Goal: Transaction & Acquisition: Purchase product/service

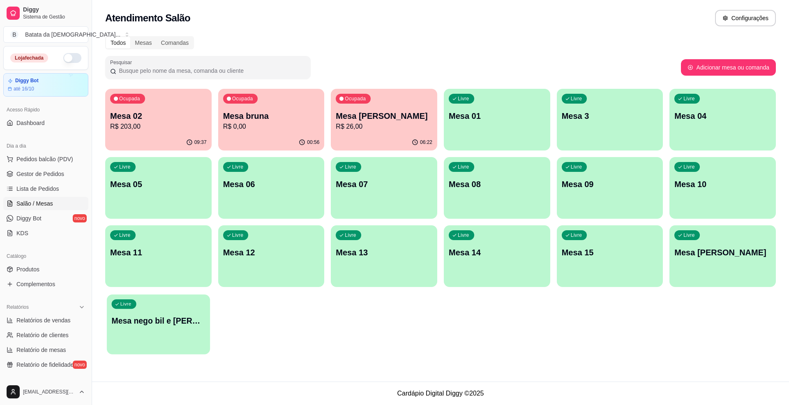
click at [152, 341] on div "Livre Mesa nego bil e [PERSON_NAME] sexta" at bounding box center [158, 319] width 103 height 50
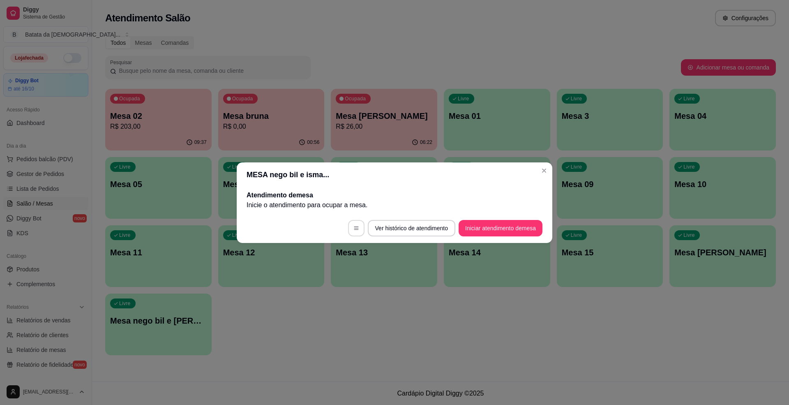
click at [361, 227] on button "button" at bounding box center [356, 228] width 16 height 16
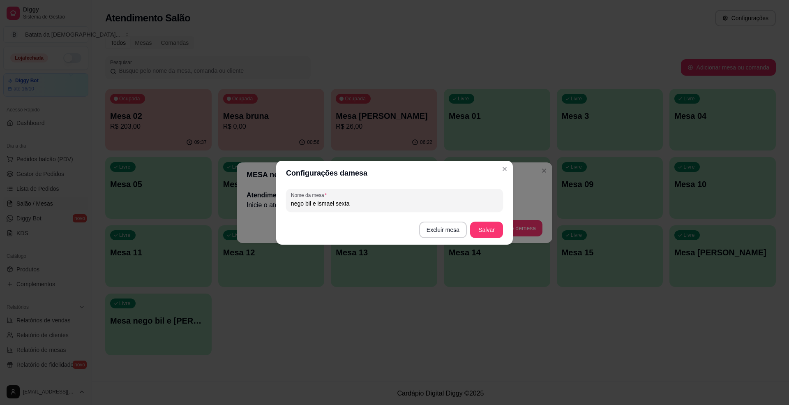
drag, startPoint x: 365, startPoint y: 199, endPoint x: 215, endPoint y: 200, distance: 150.5
click at [215, 200] on div "Configurações da mesa Nome da mesa nego bil e ismael sexta Excluir mesa Salvar" at bounding box center [394, 202] width 789 height 405
type input "bruna segunda"
click at [484, 228] on button "Salvar" at bounding box center [487, 230] width 32 height 16
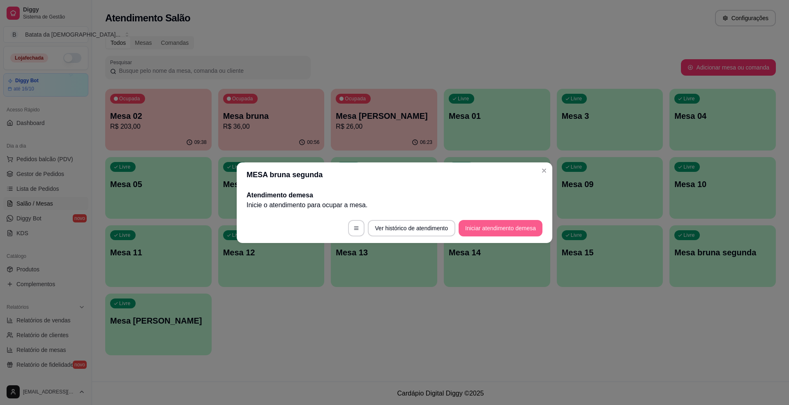
click at [479, 229] on button "Iniciar atendimento de mesa" at bounding box center [501, 228] width 84 height 16
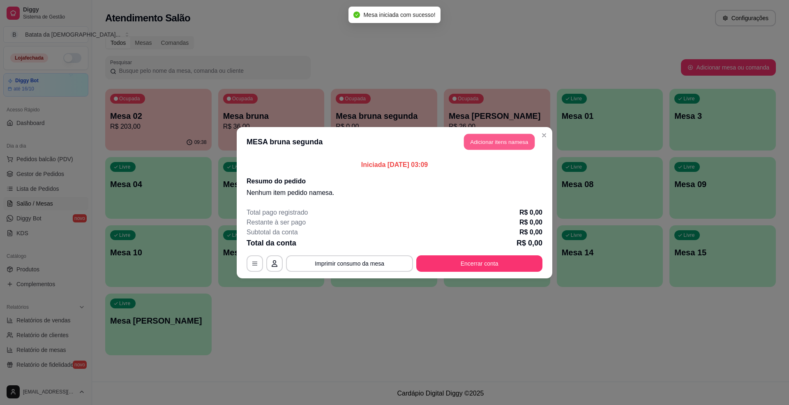
click at [492, 141] on button "Adicionar itens na mesa" at bounding box center [499, 142] width 71 height 16
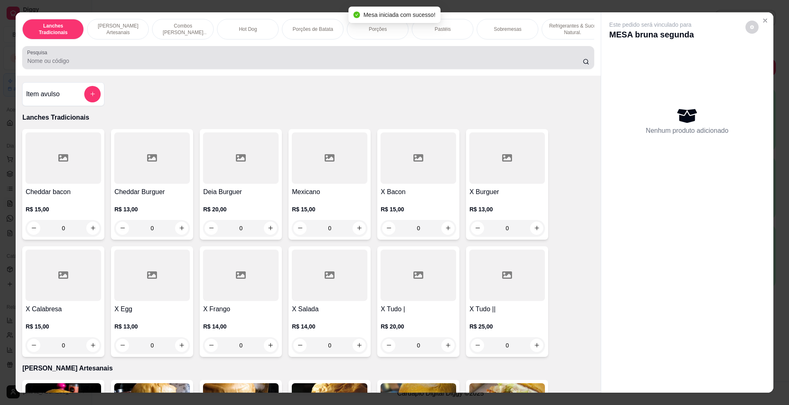
click at [282, 65] on input "Pesquisa" at bounding box center [304, 61] width 555 height 8
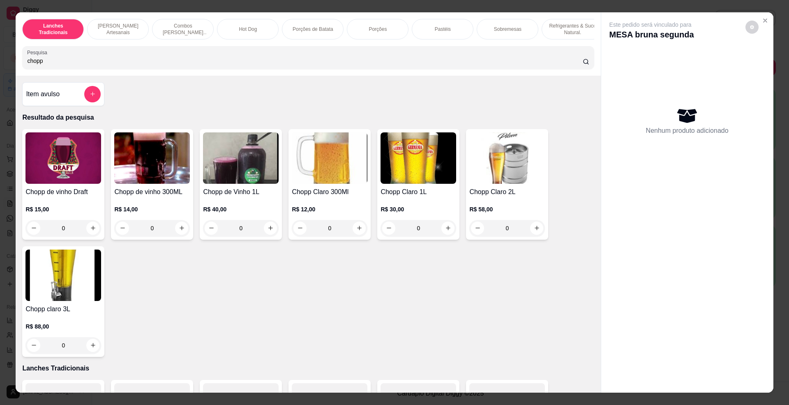
type input "chopp"
click at [328, 197] on h4 "Chopp Claro 300Ml" at bounding box center [330, 192] width 76 height 10
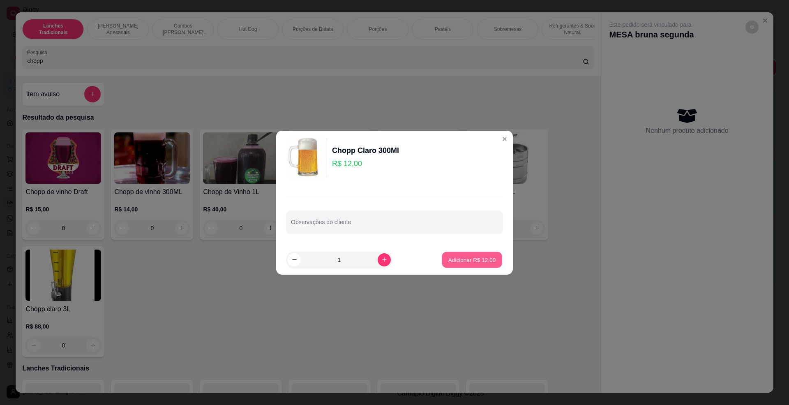
click at [467, 264] on button "Adicionar R$ 12,00" at bounding box center [472, 260] width 60 height 16
type input "1"
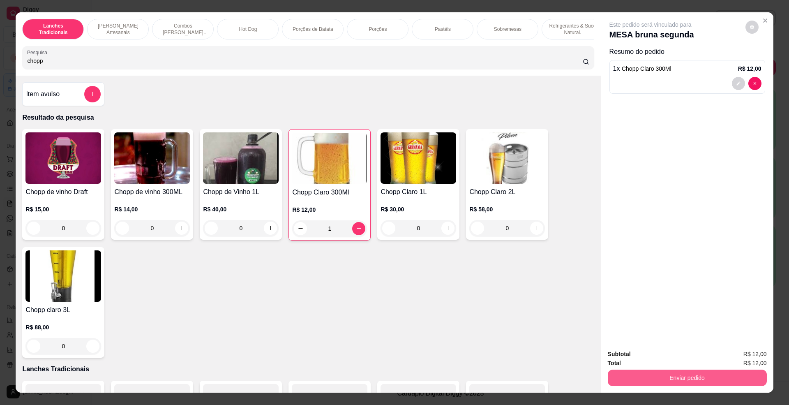
click at [640, 379] on button "Enviar pedido" at bounding box center [687, 378] width 159 height 16
click at [638, 356] on button "Não registrar e enviar pedido" at bounding box center [660, 358] width 86 height 16
